Goal: Task Accomplishment & Management: Use online tool/utility

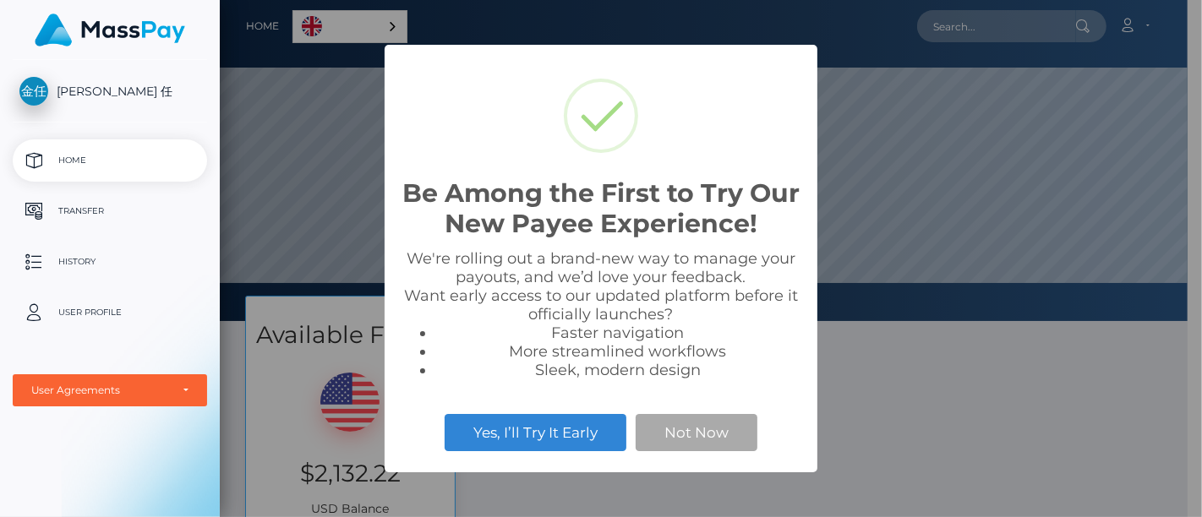
scroll to position [321, 967]
click at [982, 427] on div "Be Among the First to Try Our New Payee Experience! × We're rolling out a brand…" at bounding box center [601, 258] width 1202 height 517
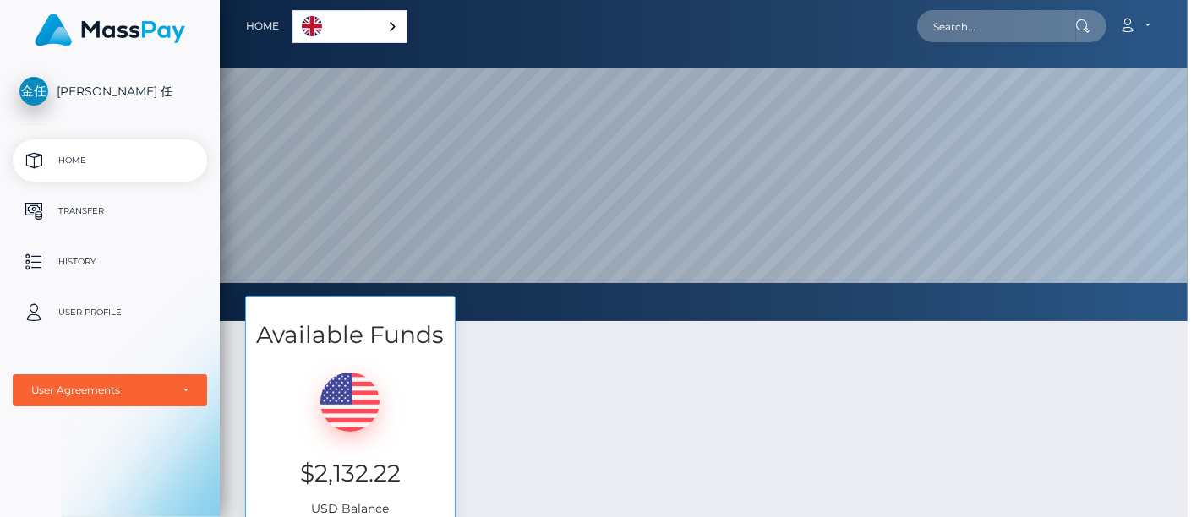
scroll to position [321, 982]
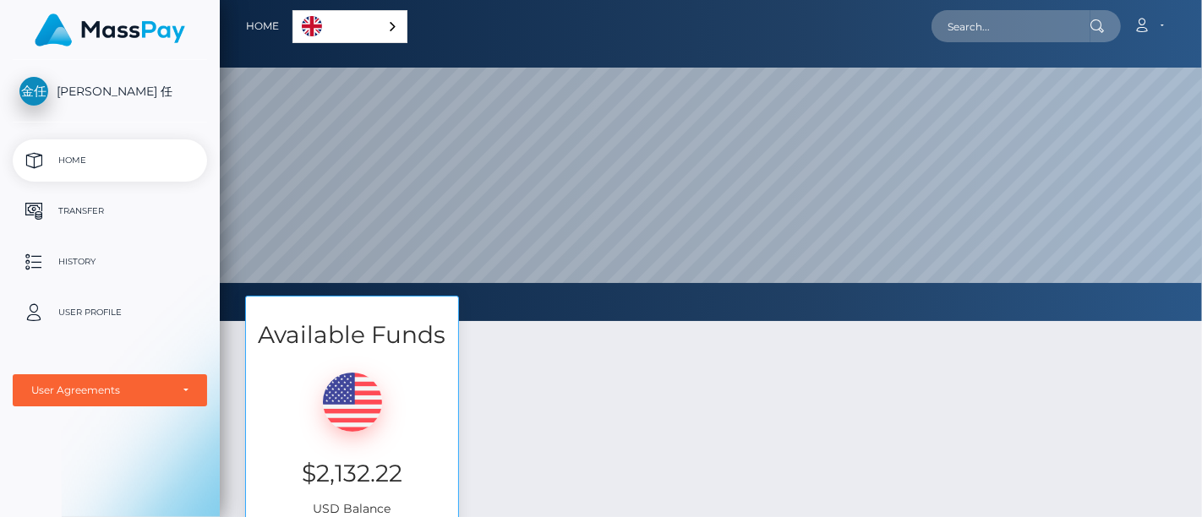
click at [57, 444] on div "[PERSON_NAME] 任 Home Transfer History User Profile MassPay Card - USD MassPay C…" at bounding box center [110, 287] width 220 height 454
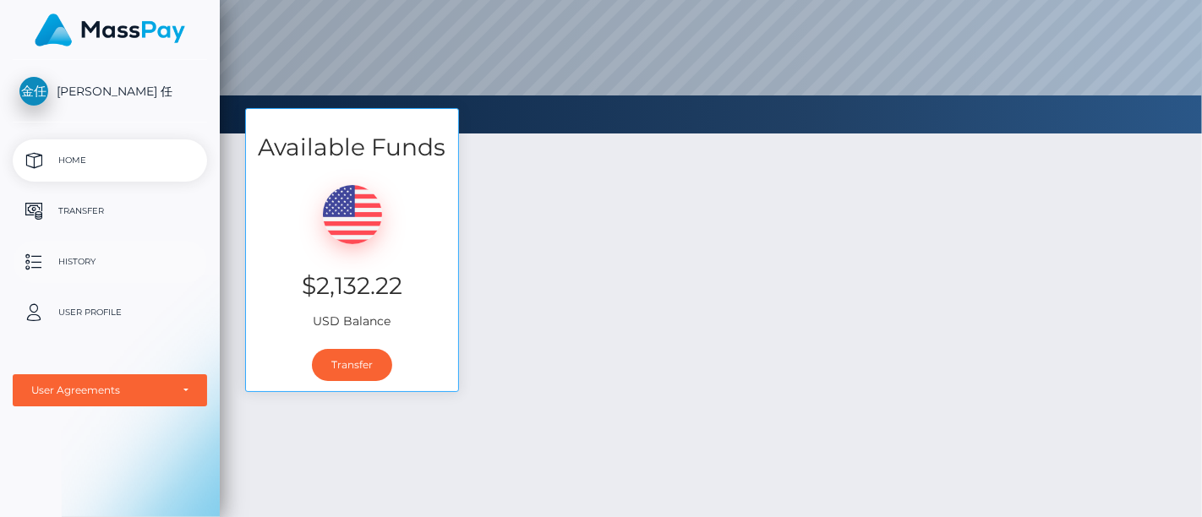
click at [84, 259] on p "History" at bounding box center [109, 261] width 181 height 25
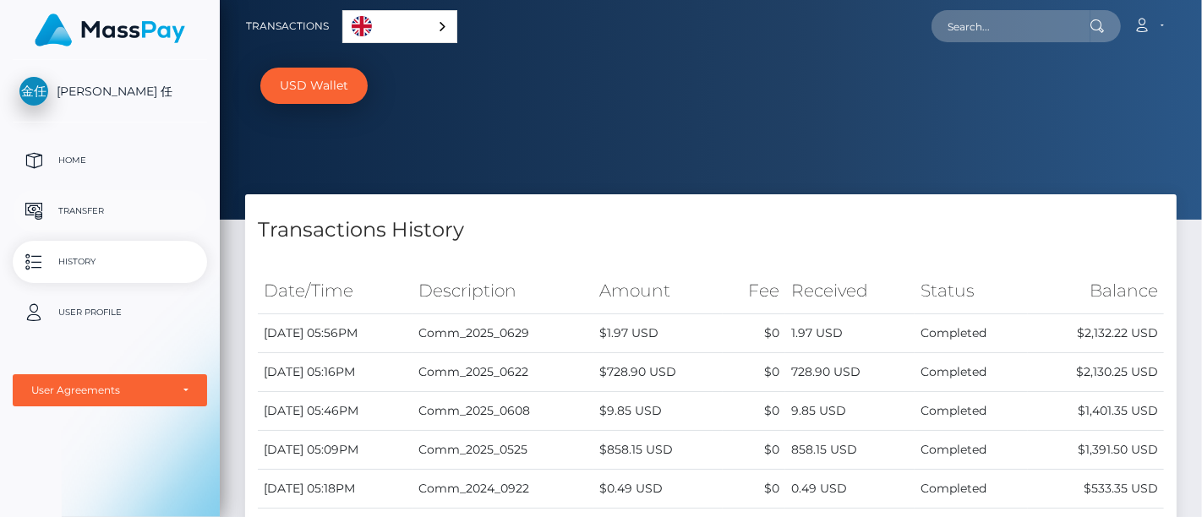
click at [94, 203] on p "Transfer" at bounding box center [109, 211] width 181 height 25
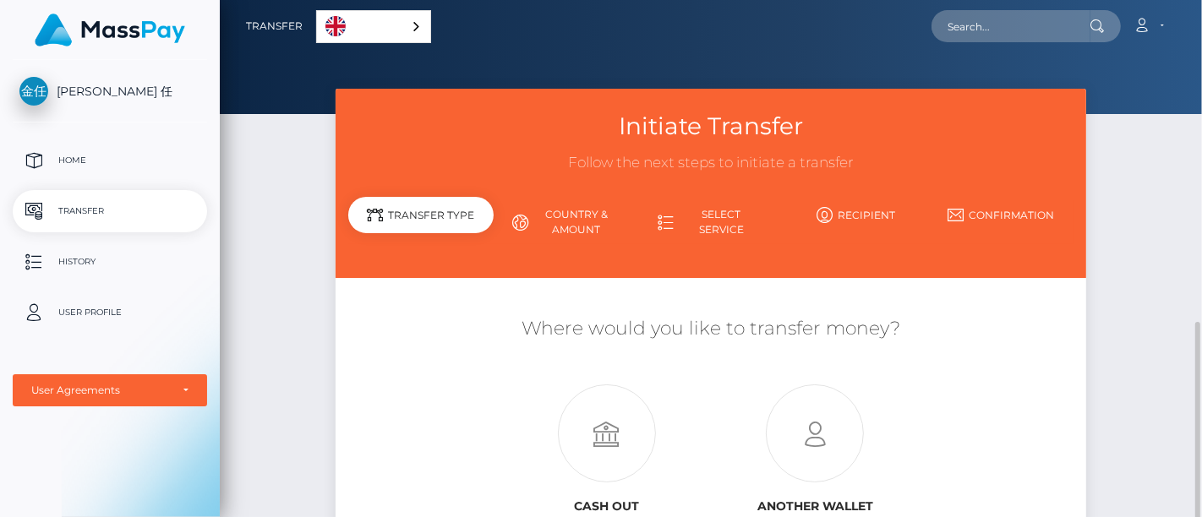
scroll to position [188, 0]
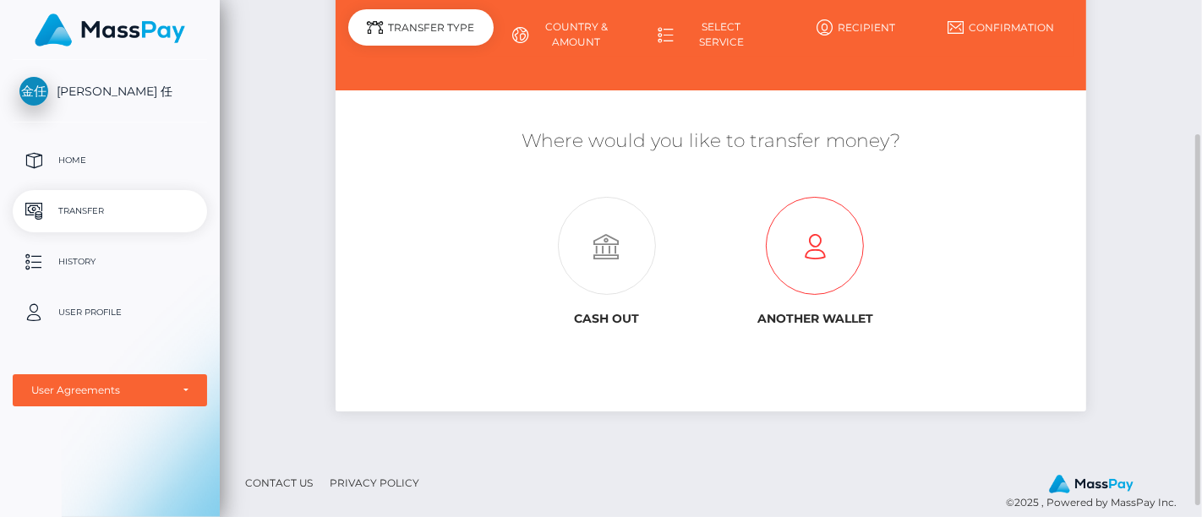
click at [804, 243] on icon at bounding box center [815, 247] width 209 height 98
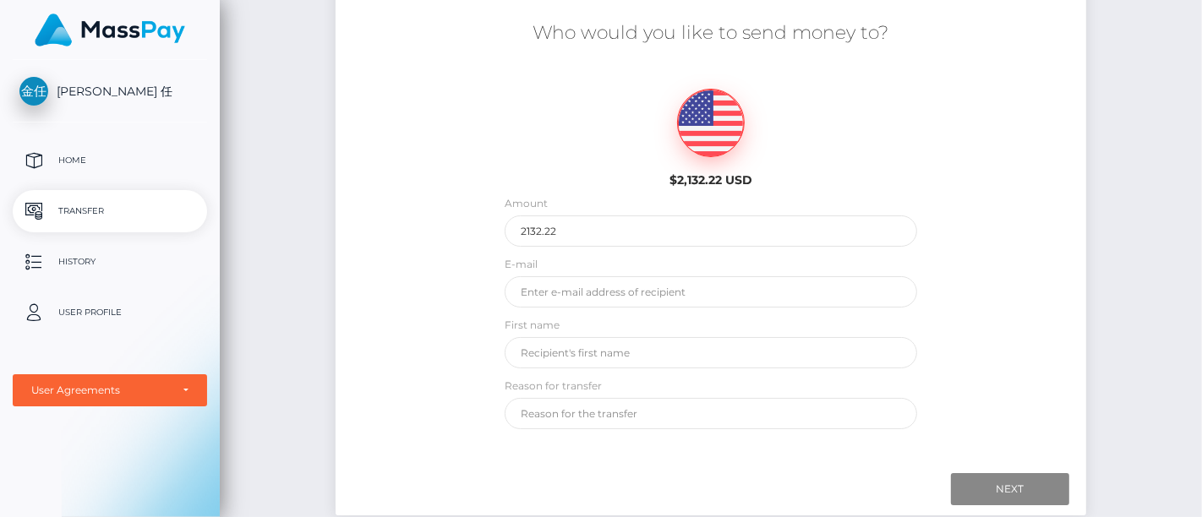
scroll to position [375, 0]
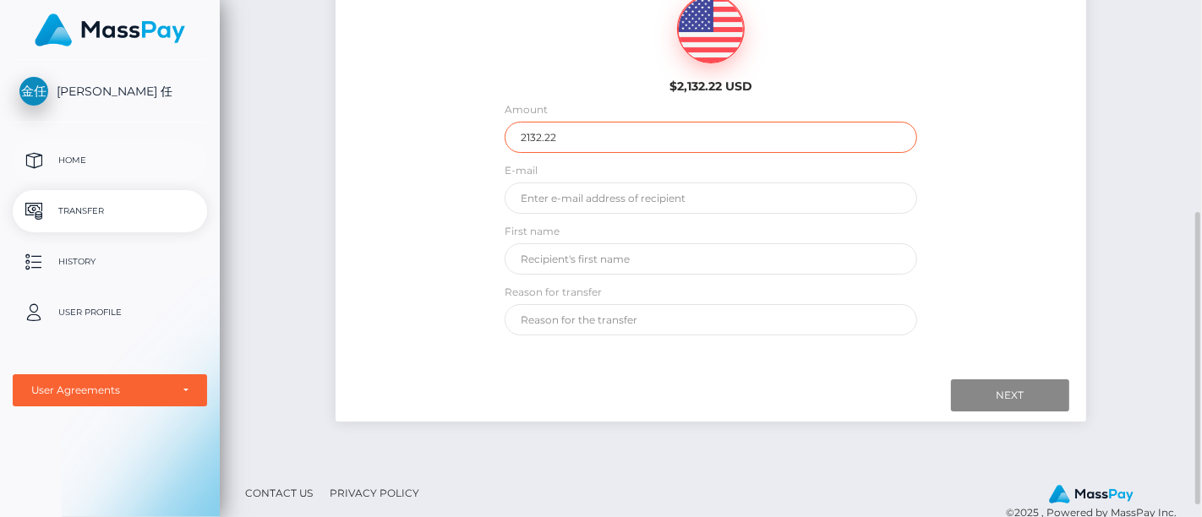
drag, startPoint x: 587, startPoint y: 144, endPoint x: 199, endPoint y: 155, distance: 388.8
click at [199, 155] on div "[PERSON_NAME] 任 Home Transfer History User Profile MassPay Card - USD MassPay" at bounding box center [601, 258] width 1202 height 517
type input "1300"
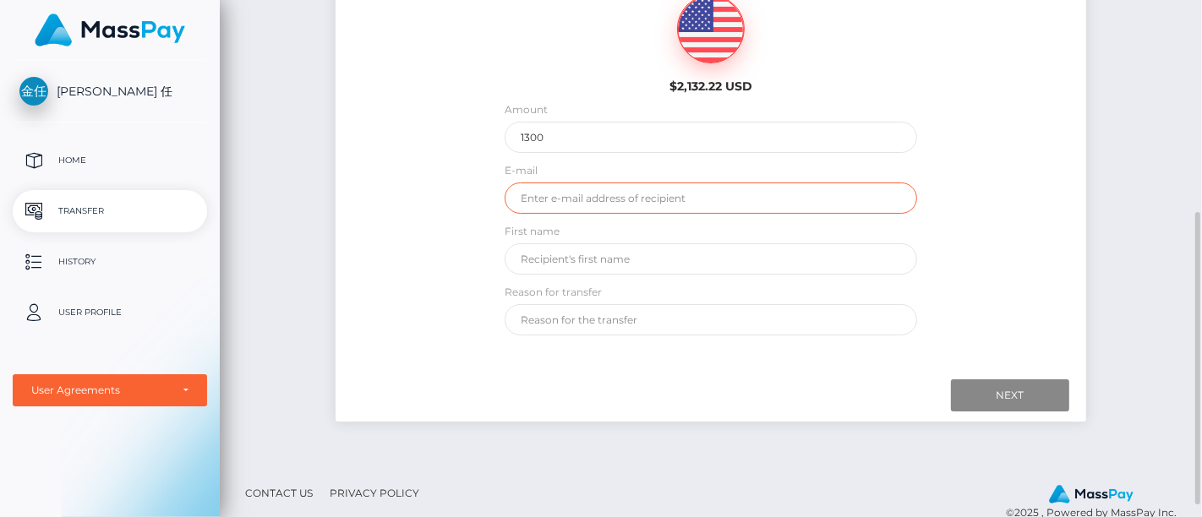
click at [592, 201] on input "email" at bounding box center [710, 198] width 412 height 31
click at [561, 198] on input "email" at bounding box center [710, 198] width 412 height 31
type input "[EMAIL_ADDRESS][DOMAIN_NAME]"
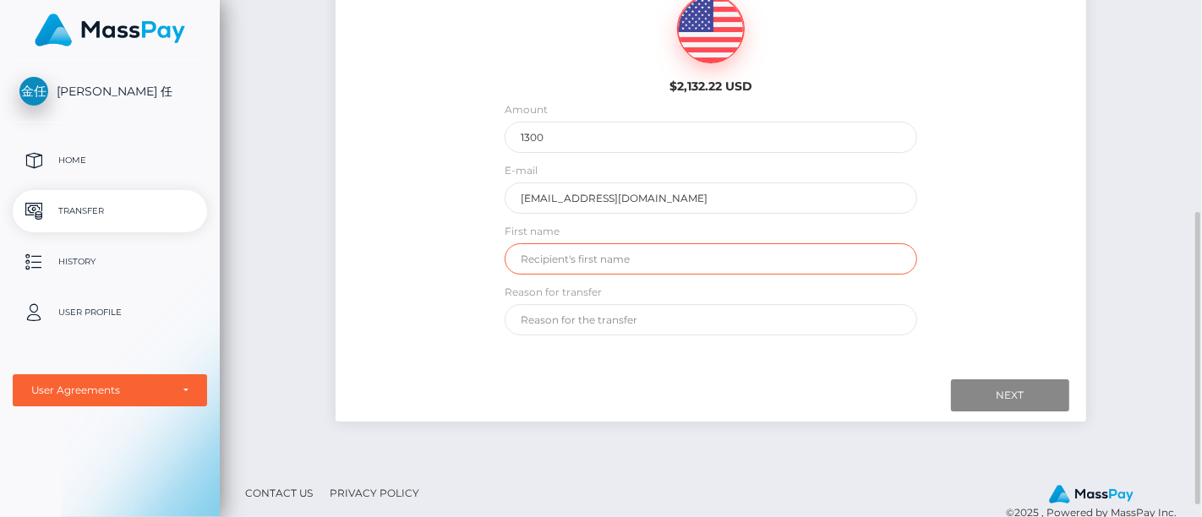
click at [587, 251] on input "text" at bounding box center [710, 258] width 412 height 31
type input "uzesta"
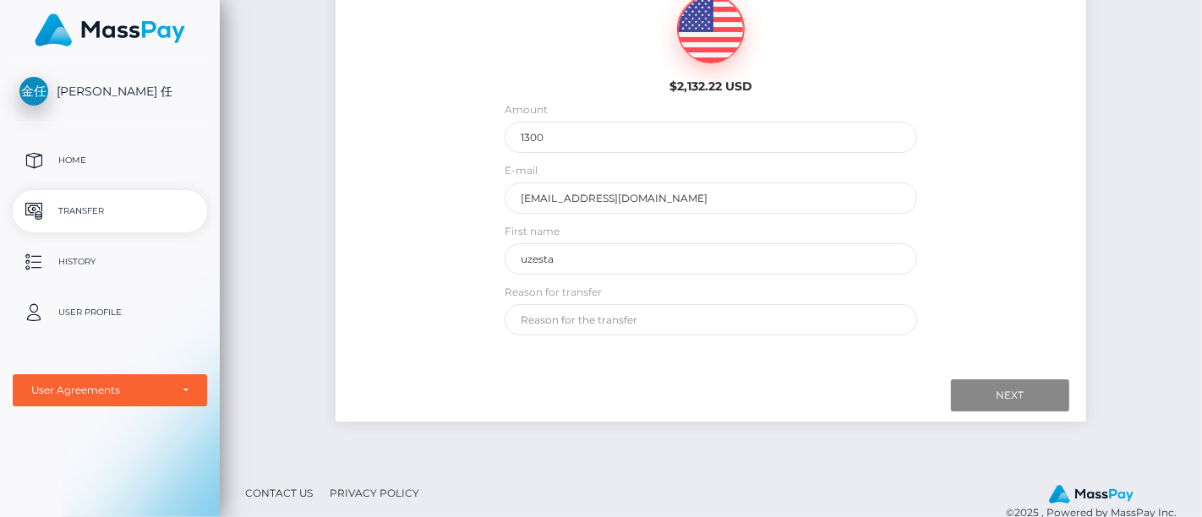
click at [142, 448] on div "[PERSON_NAME] 任 Home Transfer History User Profile MassPay Card - USD MassPay C…" at bounding box center [110, 287] width 220 height 454
click at [651, 322] on input "text" at bounding box center [710, 319] width 412 height 31
paste input "黄群"
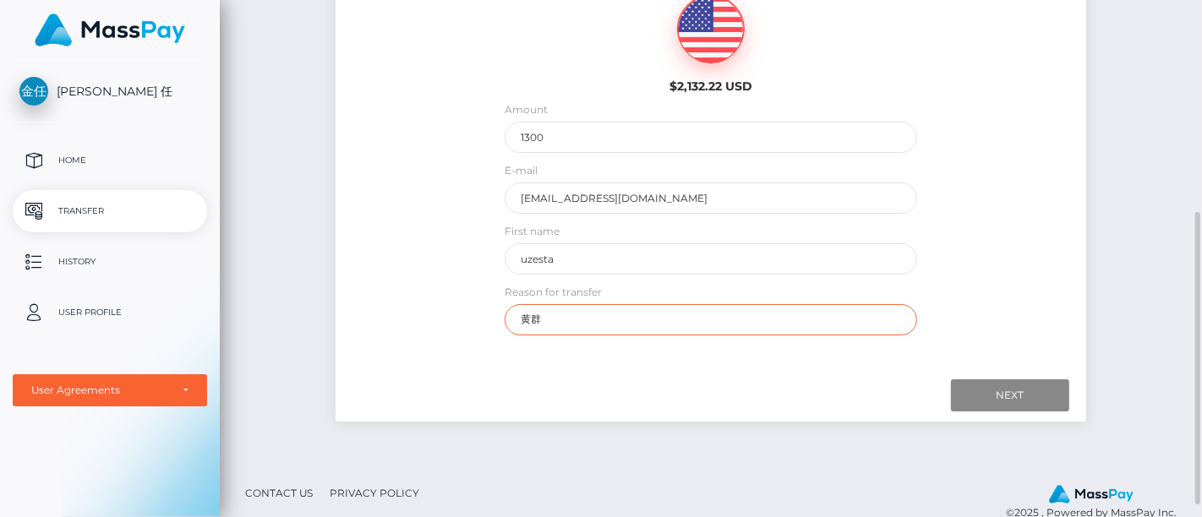
type input "黄群"
click at [585, 397] on div at bounding box center [710, 395] width 717 height 32
click at [1004, 389] on input "Next" at bounding box center [1010, 395] width 118 height 32
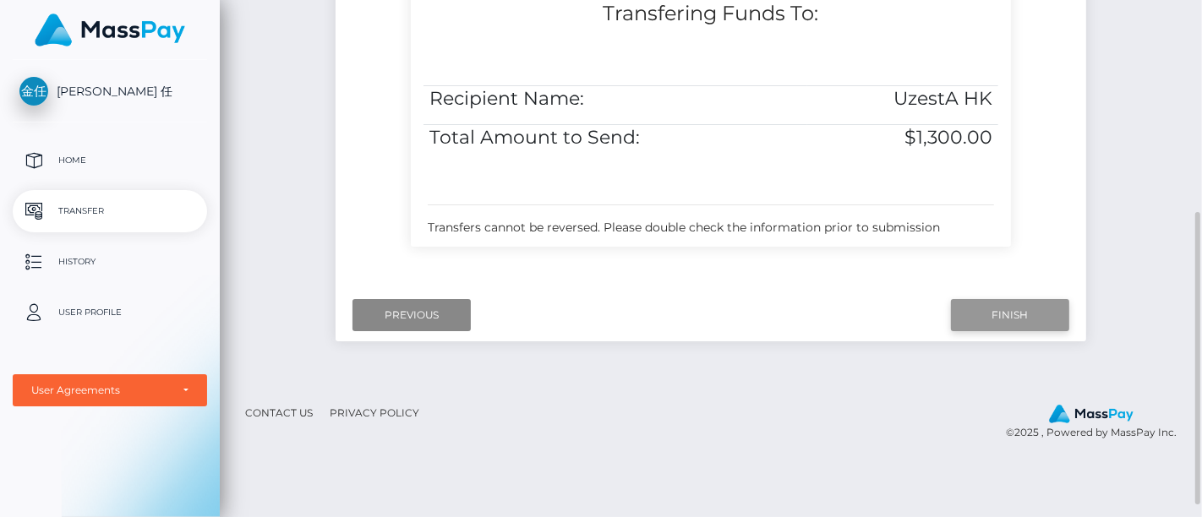
click at [987, 313] on input "Finish" at bounding box center [1010, 315] width 118 height 32
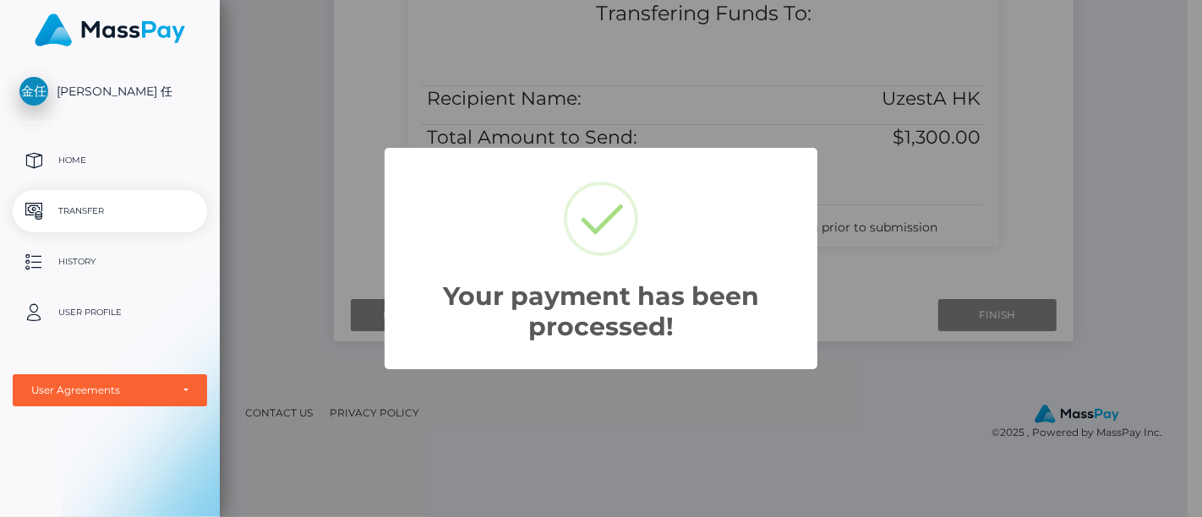
drag, startPoint x: 737, startPoint y: 407, endPoint x: 696, endPoint y: 387, distance: 45.3
click at [737, 409] on div "Your payment has been processed! × OK Cancel" at bounding box center [601, 258] width 1202 height 517
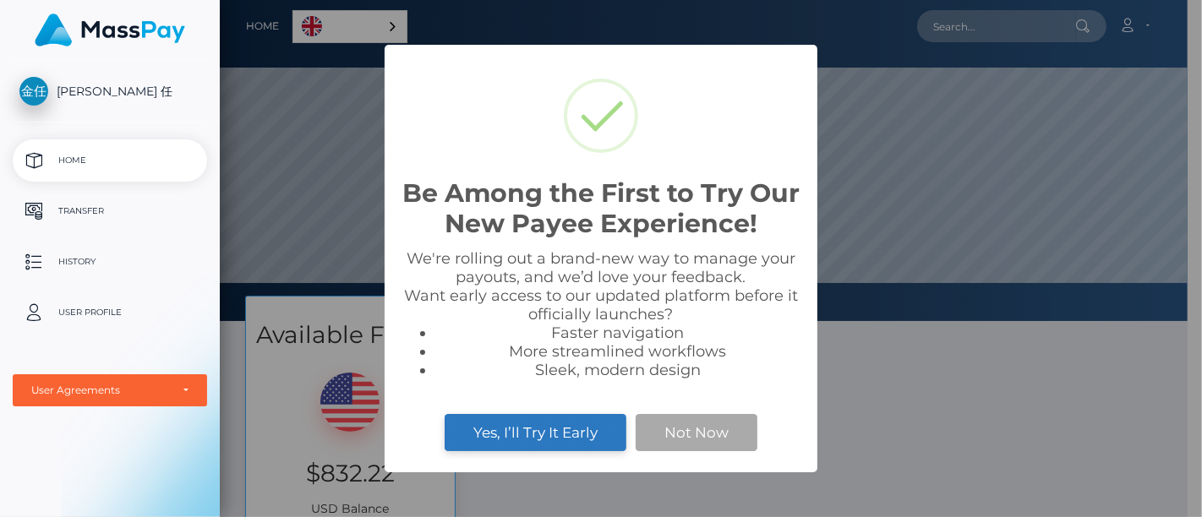
scroll to position [321, 967]
click at [1030, 368] on div "Be Among the First to Try Our New Payee Experience! × We're rolling out a brand…" at bounding box center [601, 258] width 1202 height 517
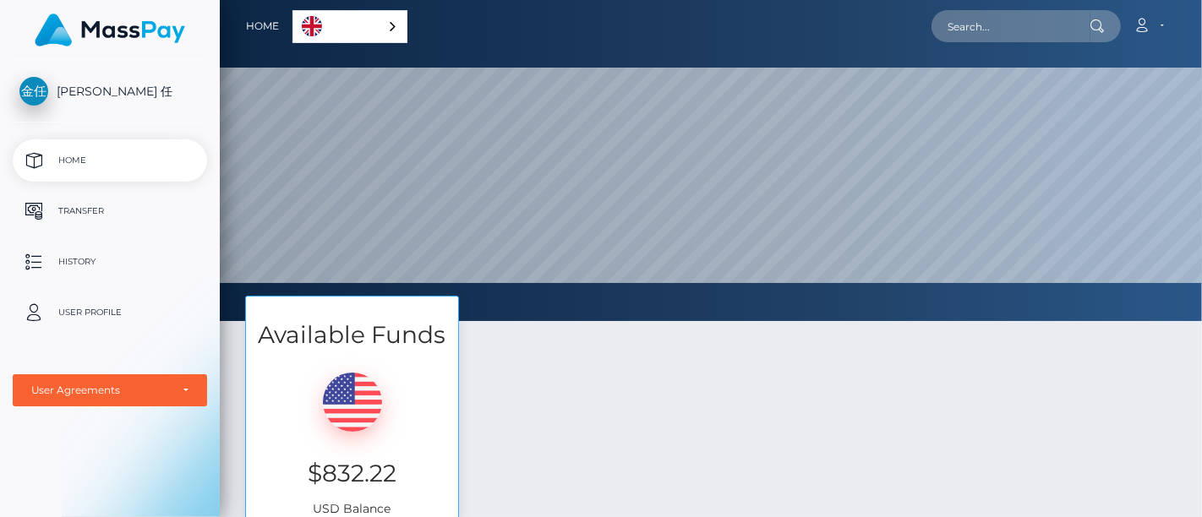
scroll to position [321, 982]
